Goal: Check status: Check status

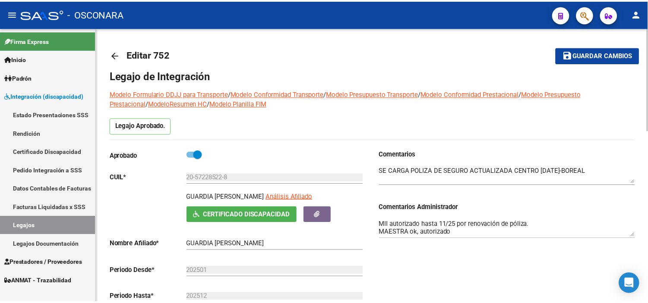
scroll to position [30, 0]
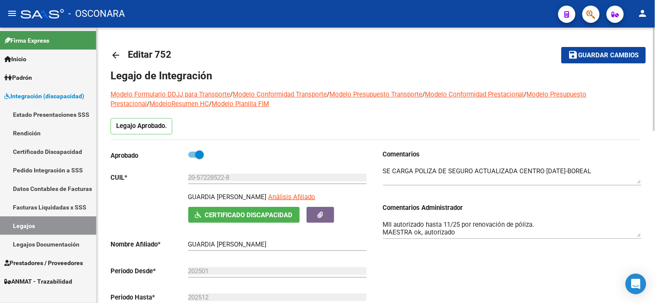
click at [111, 54] on mat-icon "arrow_back" at bounding box center [116, 55] width 10 height 10
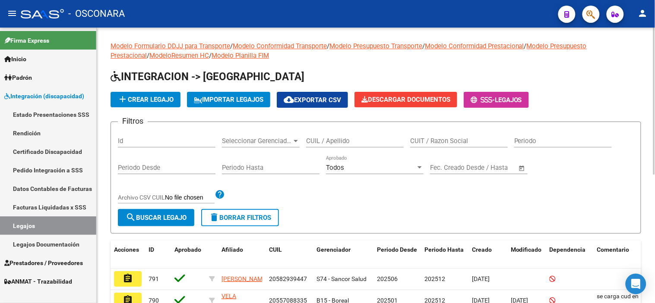
click at [332, 142] on input "CUIL / Apellido" at bounding box center [355, 141] width 98 height 8
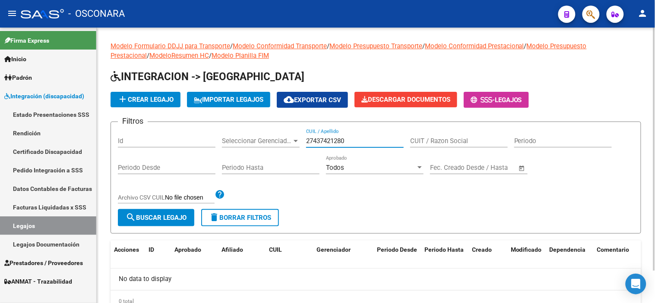
click at [339, 144] on input "27437421280" at bounding box center [355, 141] width 98 height 8
type input "27437421280"
click at [595, 9] on span "button" at bounding box center [591, 15] width 9 height 18
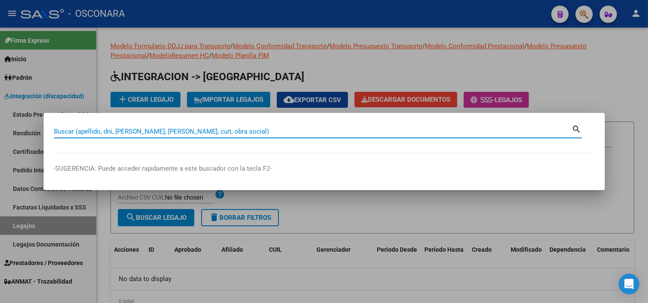
paste input "27437421280"
type input "27437421280"
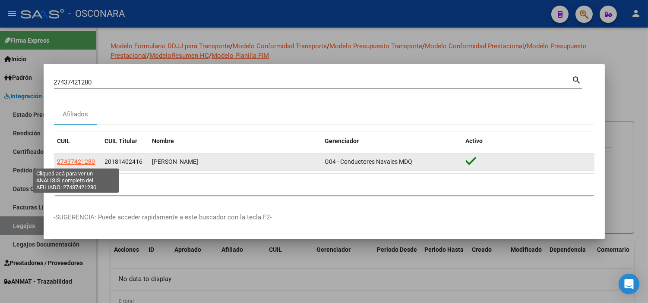
click at [83, 164] on span "27437421280" at bounding box center [76, 161] width 38 height 7
type textarea "27437421280"
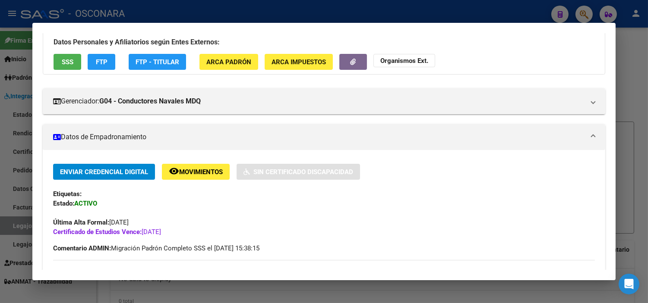
scroll to position [48, 0]
